Goal: Find contact information: Find contact information

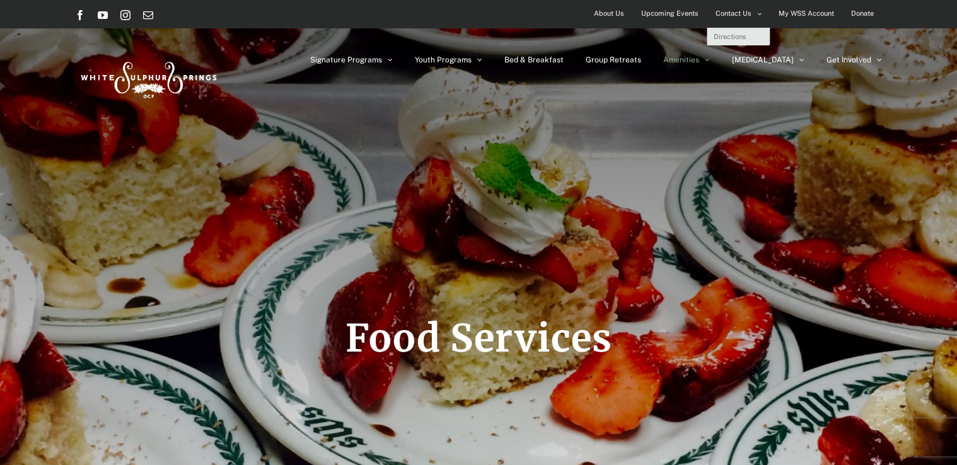
click at [745, 11] on span "Contact Us" at bounding box center [734, 13] width 36 height 18
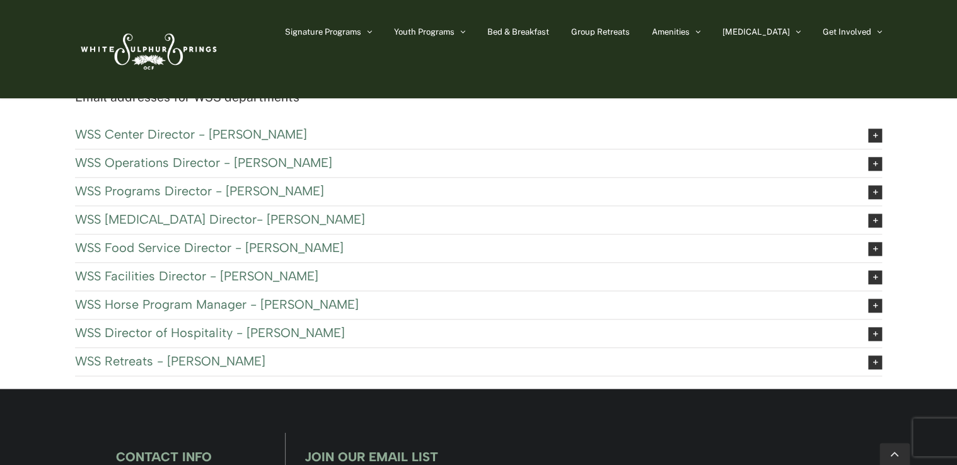
scroll to position [627, 0]
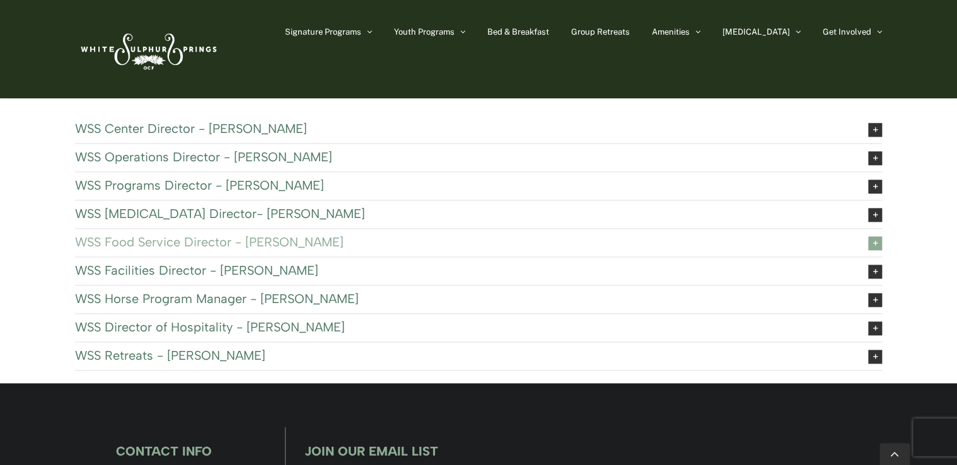
click at [878, 236] on icon at bounding box center [875, 243] width 14 height 14
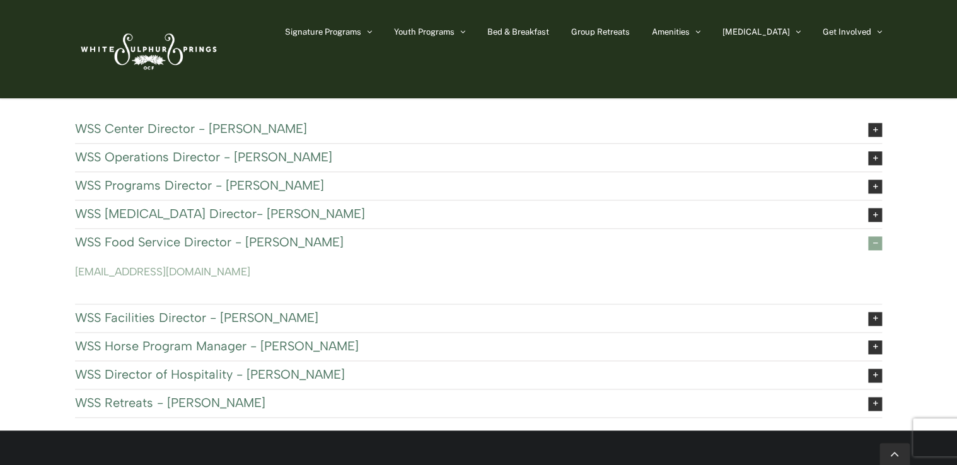
click at [218, 272] on p "wssfoodservice@ocfusa.org" at bounding box center [478, 272] width 807 height 19
click at [212, 272] on link "wssfoodservice@ocfusa.org" at bounding box center [162, 271] width 175 height 13
drag, startPoint x: 215, startPoint y: 271, endPoint x: 71, endPoint y: 264, distance: 144.6
click at [71, 264] on div "Email addresses for WSS departments WSS Center Director - Paul Robyn wssdirecto…" at bounding box center [478, 255] width 839 height 349
drag, startPoint x: 71, startPoint y: 264, endPoint x: 81, endPoint y: 271, distance: 12.6
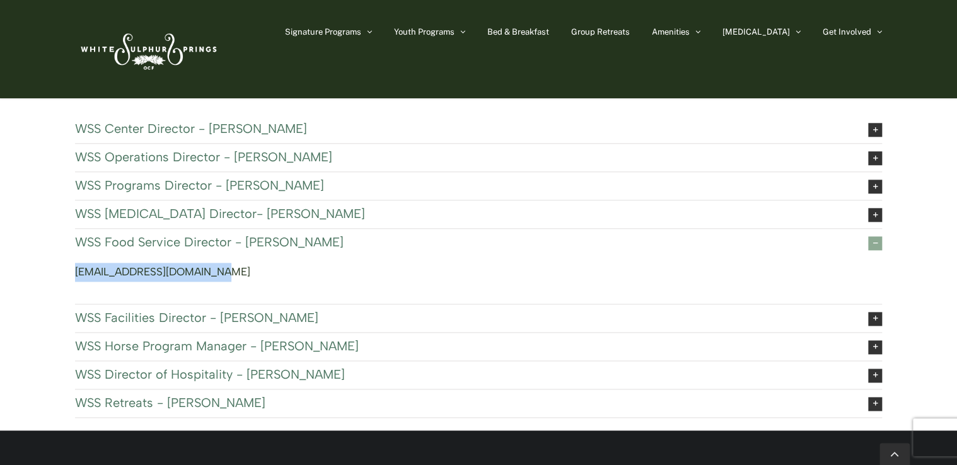
copy link "wssfoodservice@ocfusa.org"
